Goal: Task Accomplishment & Management: Manage account settings

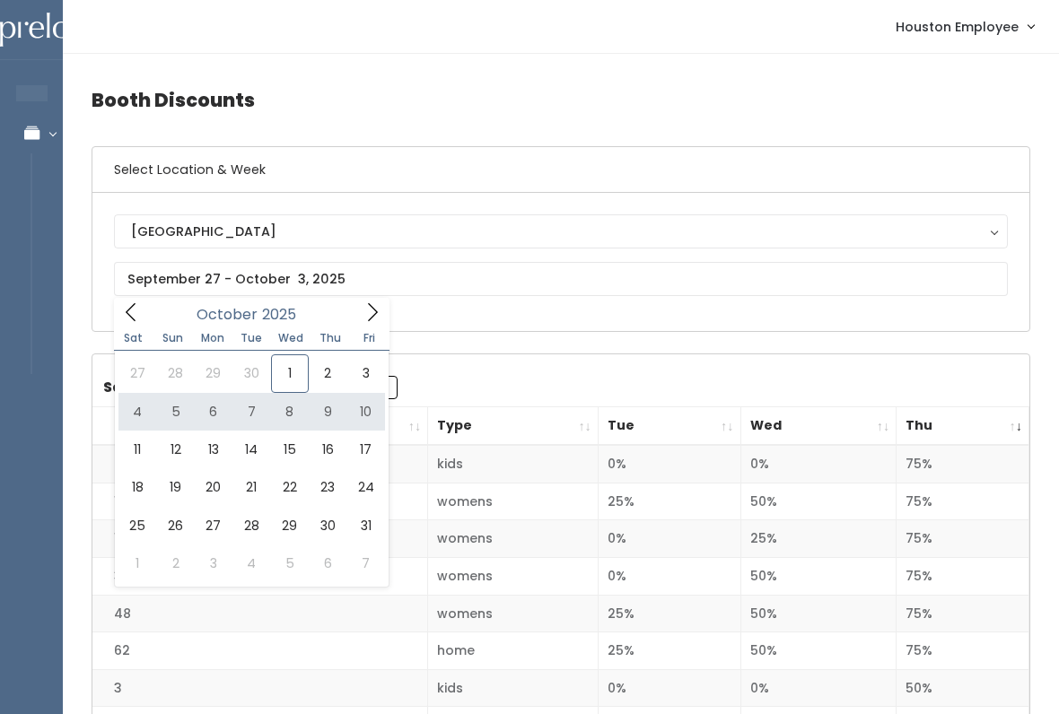
type input "[DATE] to [DATE]"
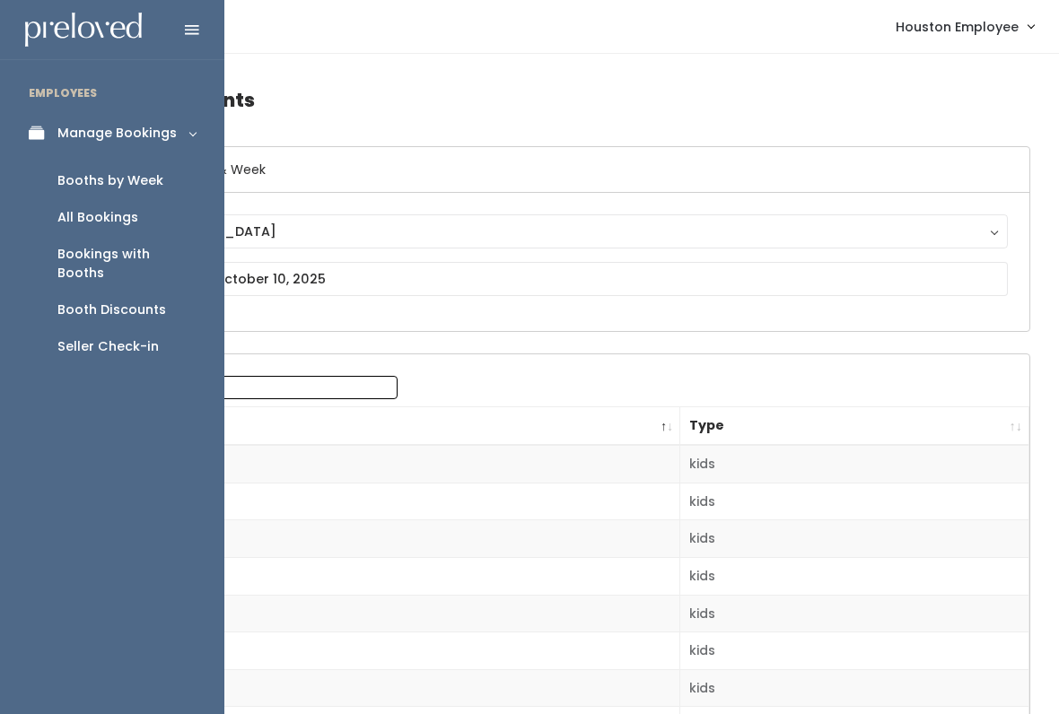
click at [140, 171] on div "Booths by Week" at bounding box center [110, 180] width 106 height 19
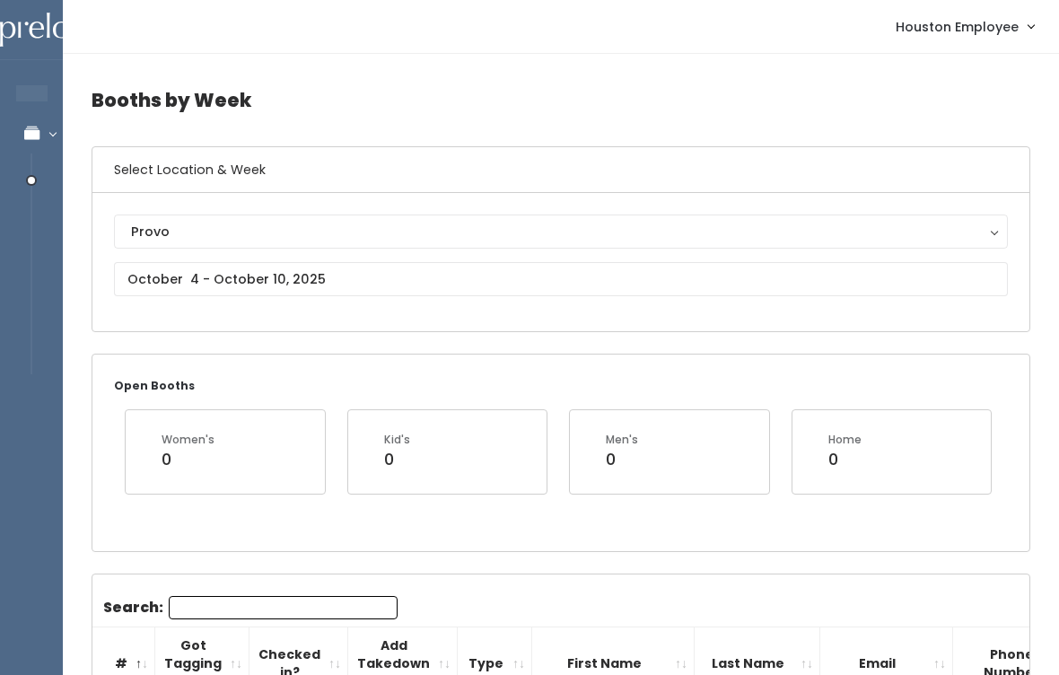
click at [484, 226] on div "Provo" at bounding box center [561, 232] width 860 height 20
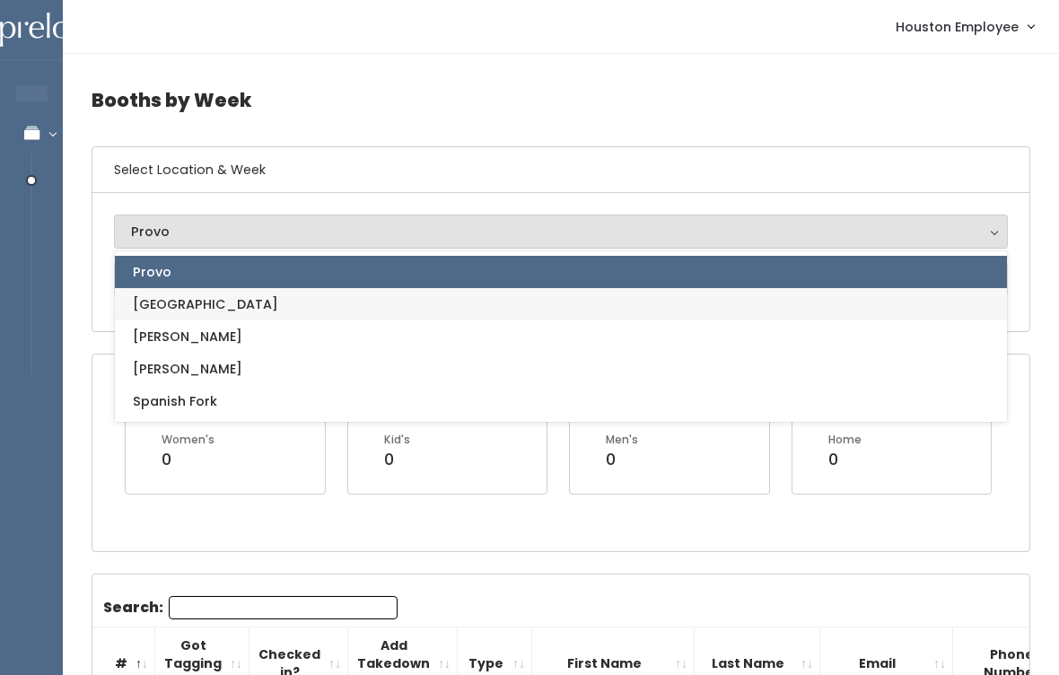
click at [208, 305] on link "[GEOGRAPHIC_DATA]" at bounding box center [561, 304] width 892 height 32
select select "5"
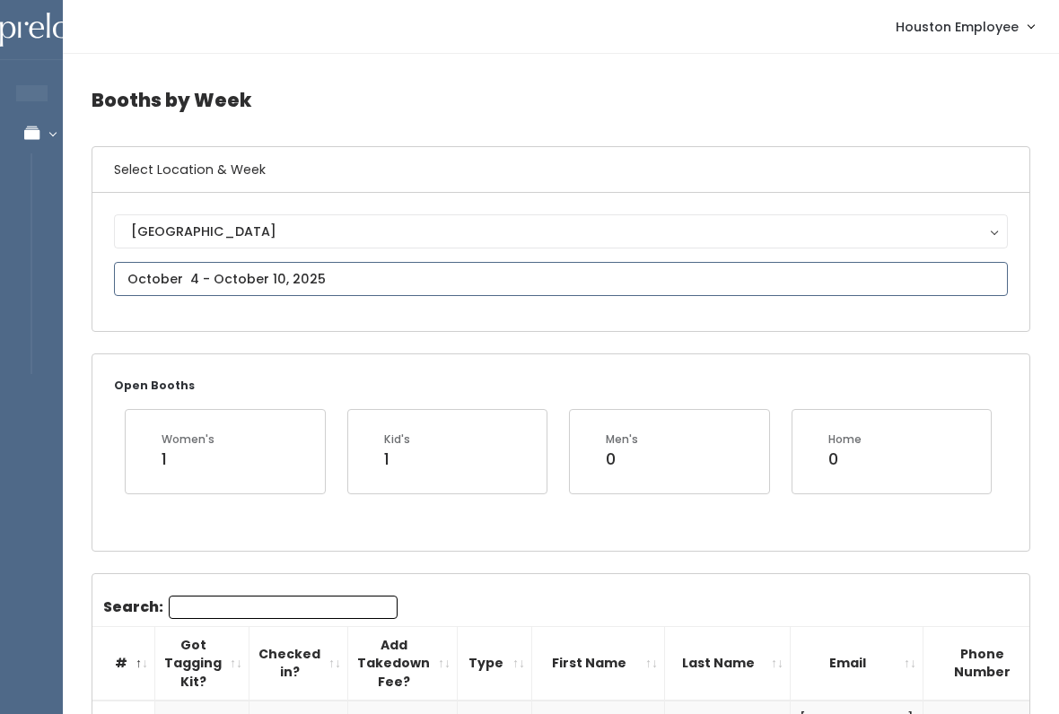
click at [540, 280] on input "text" at bounding box center [561, 279] width 894 height 34
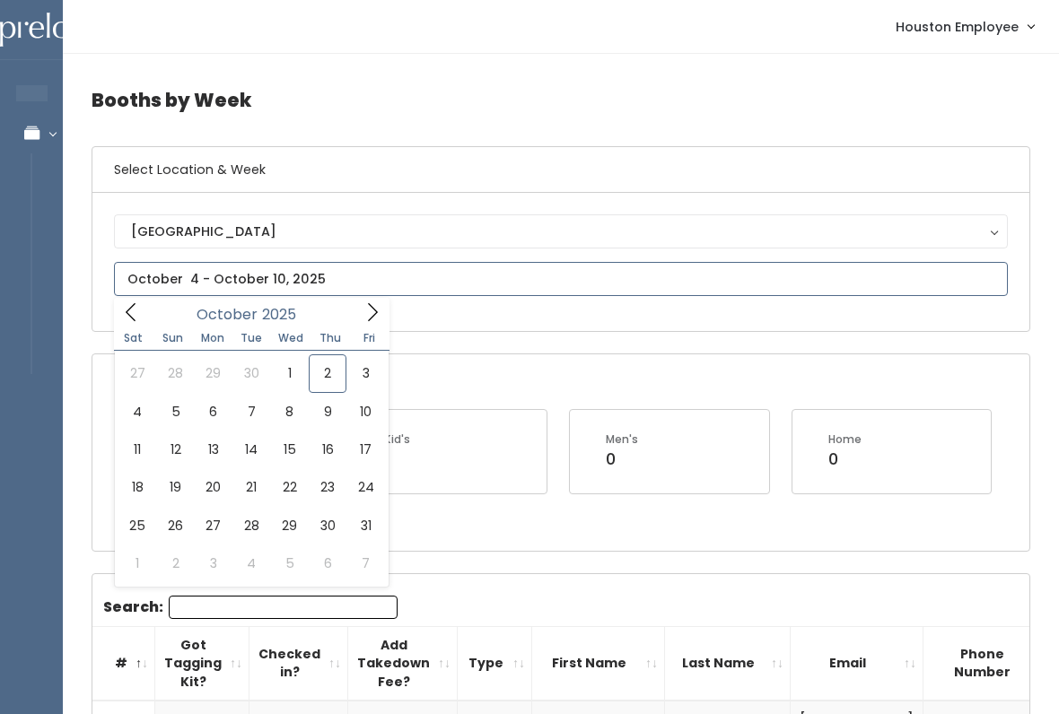
type input "September 27 to October 3"
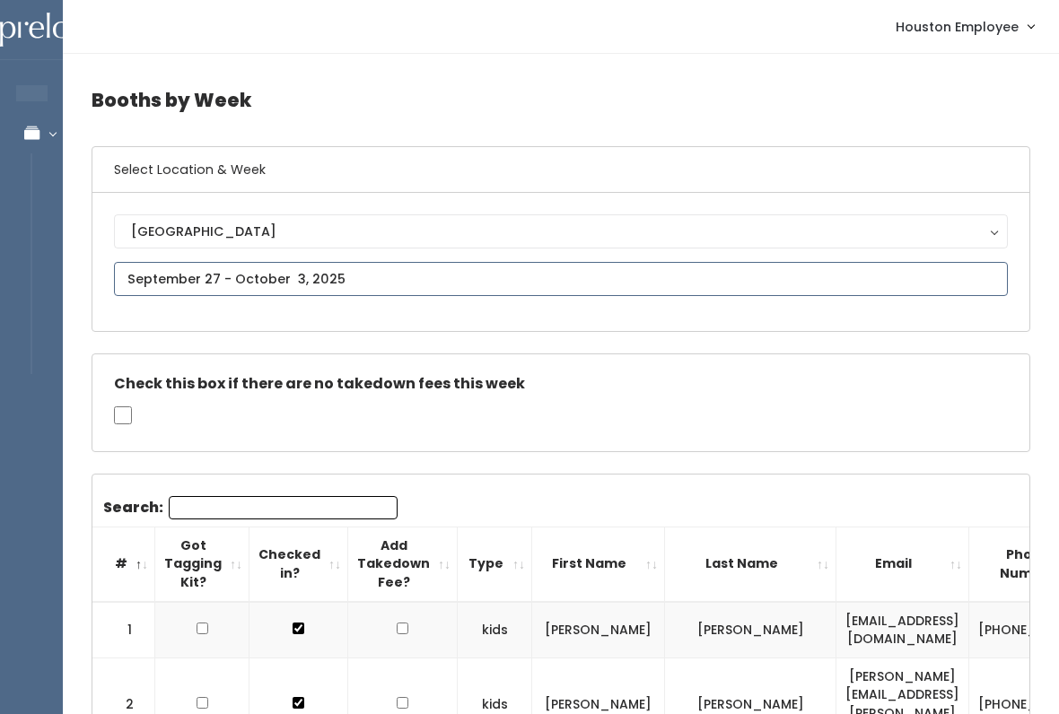
click at [508, 281] on input "text" at bounding box center [561, 279] width 894 height 34
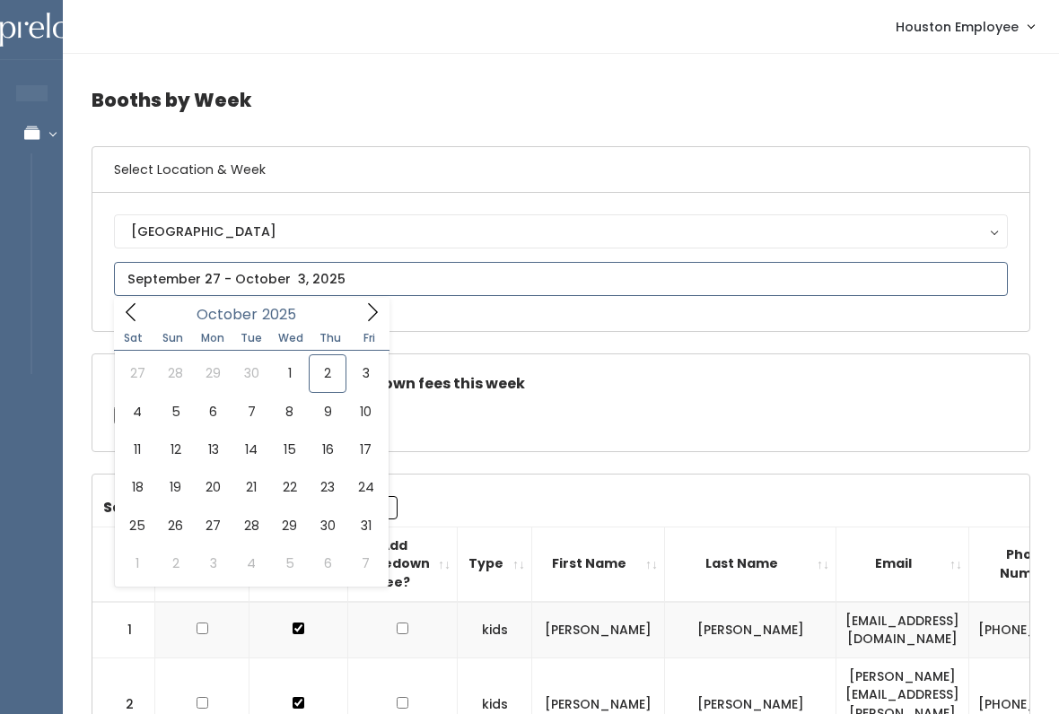
type input "[DATE] to [DATE]"
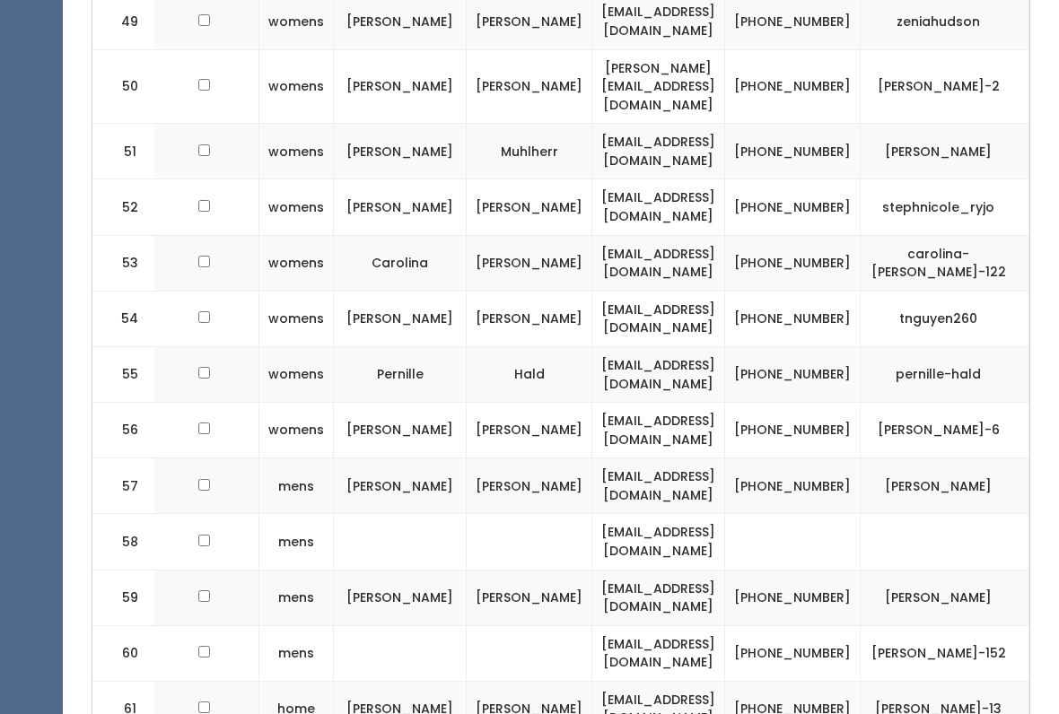
scroll to position [0, 220]
click at [628, 681] on td "[EMAIL_ADDRESS][DOMAIN_NAME]" at bounding box center [658, 709] width 133 height 56
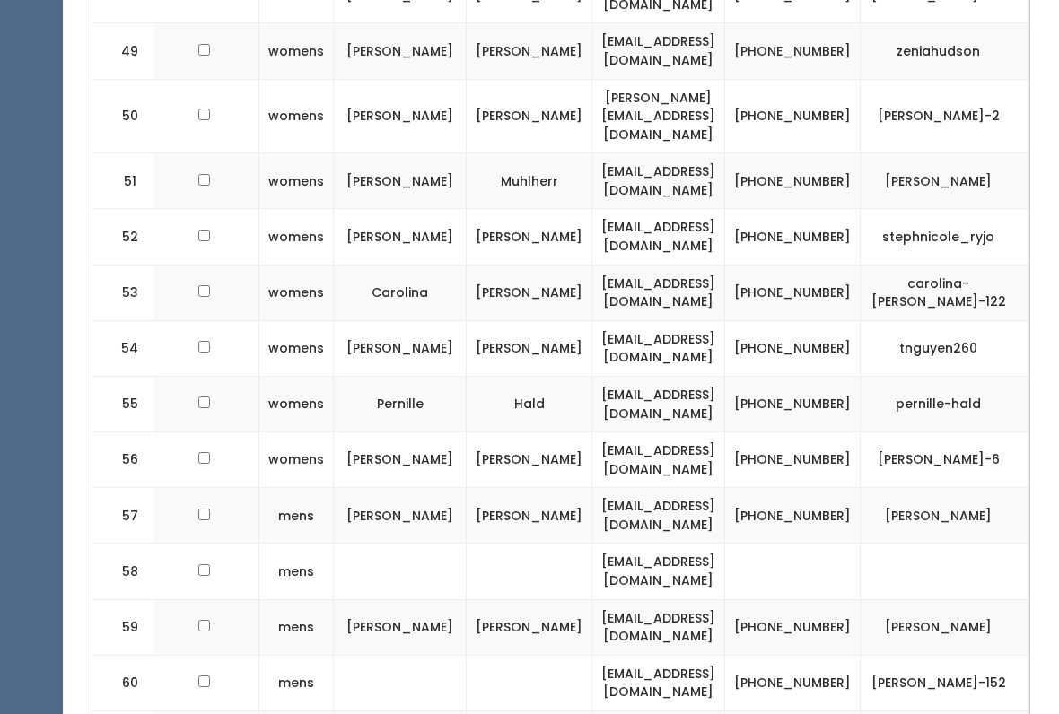
scroll to position [3504, 0]
